Goal: Information Seeking & Learning: Learn about a topic

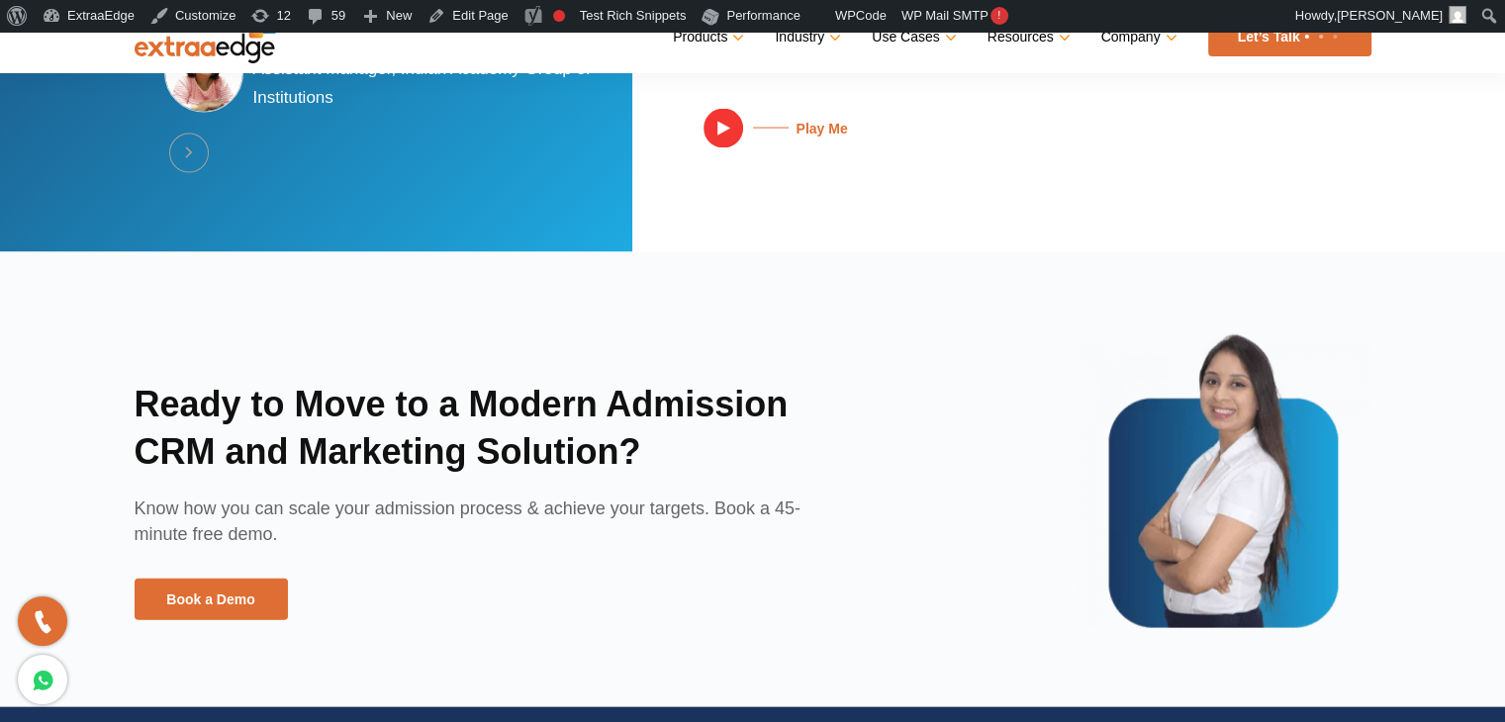
scroll to position [4367, 0]
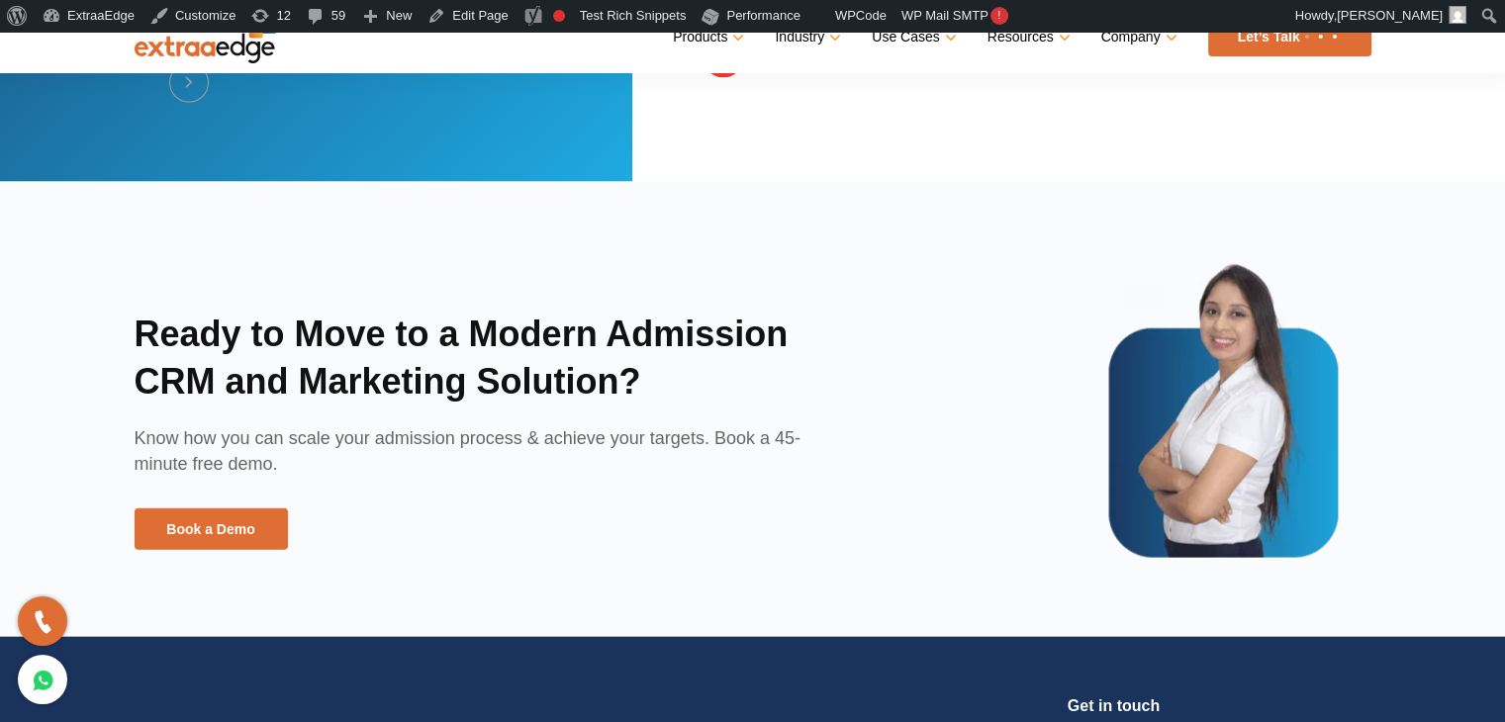
drag, startPoint x: 1181, startPoint y: 18, endPoint x: 1052, endPoint y: 16, distance: 128.6
click at [1052, 16] on div "Skip to toolbar About WordPress About WordPress WordPress.org Documentation Sup…" at bounding box center [752, 16] width 1505 height 32
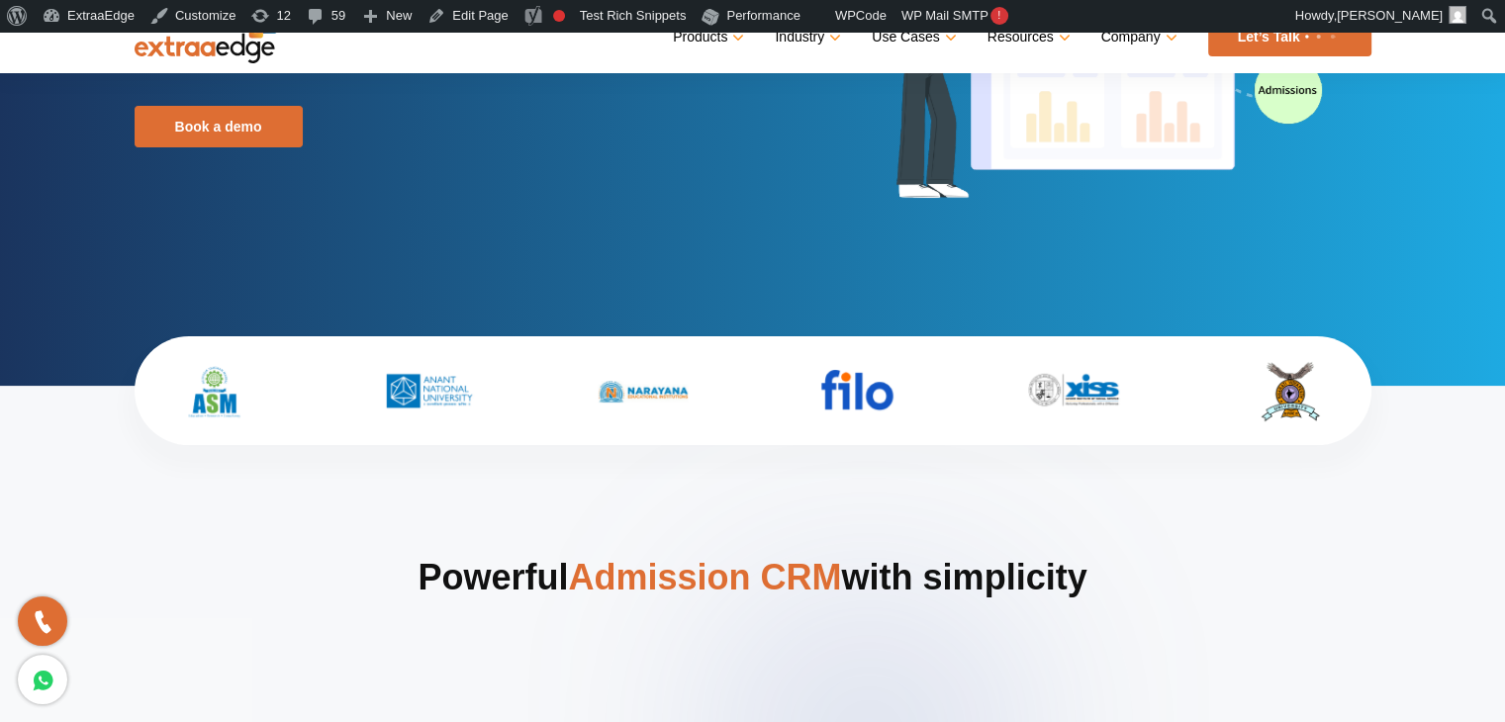
scroll to position [576, 0]
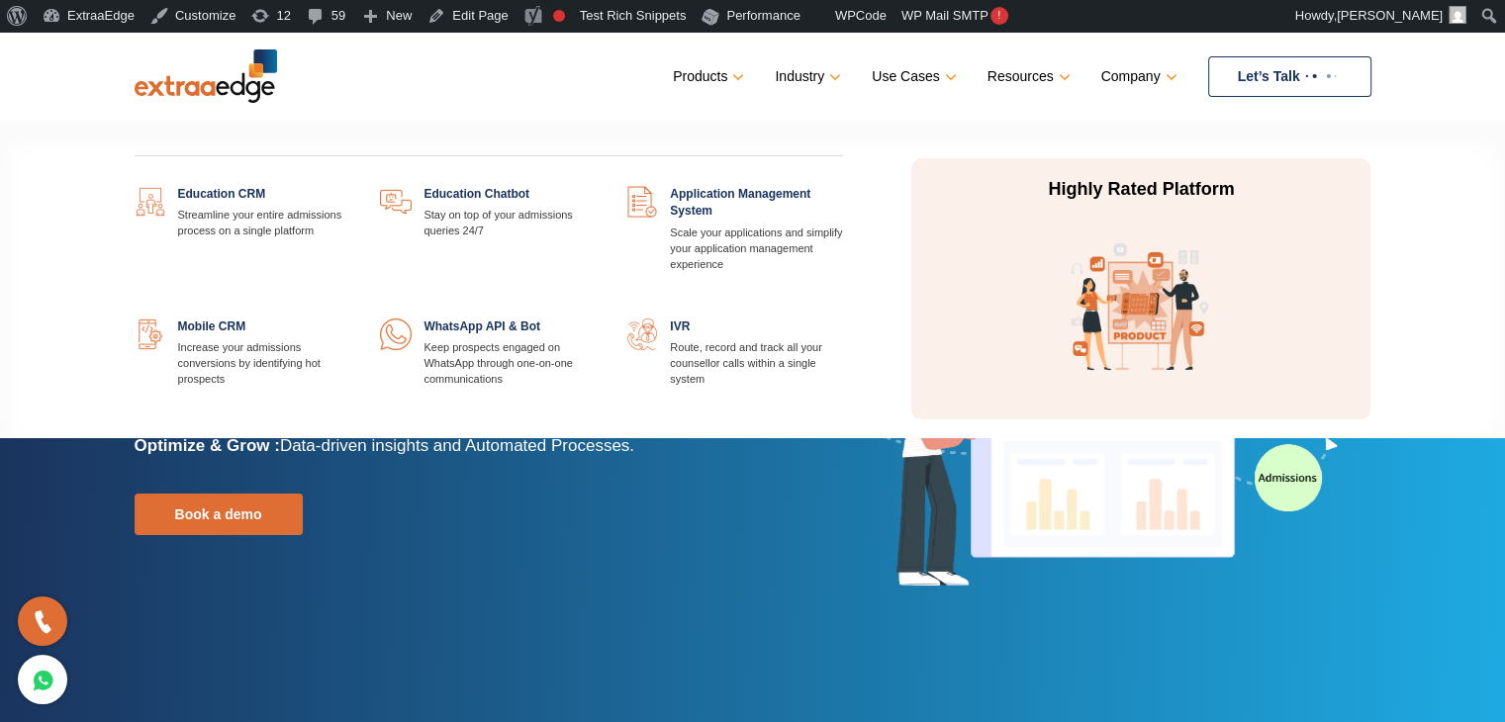
click at [843, 319] on link at bounding box center [843, 319] width 0 height 0
